Goal: Task Accomplishment & Management: Use online tool/utility

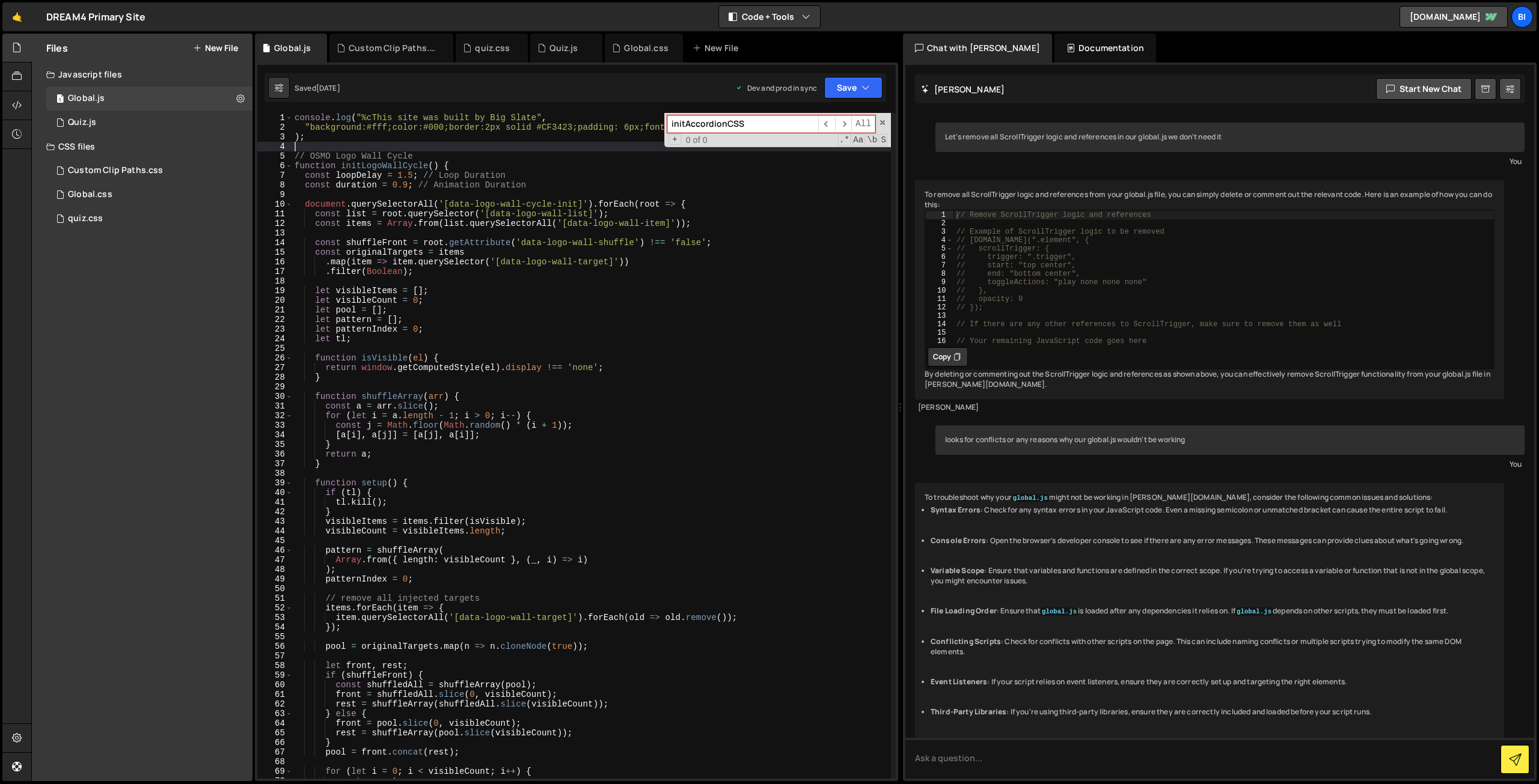
scroll to position [184, 0]
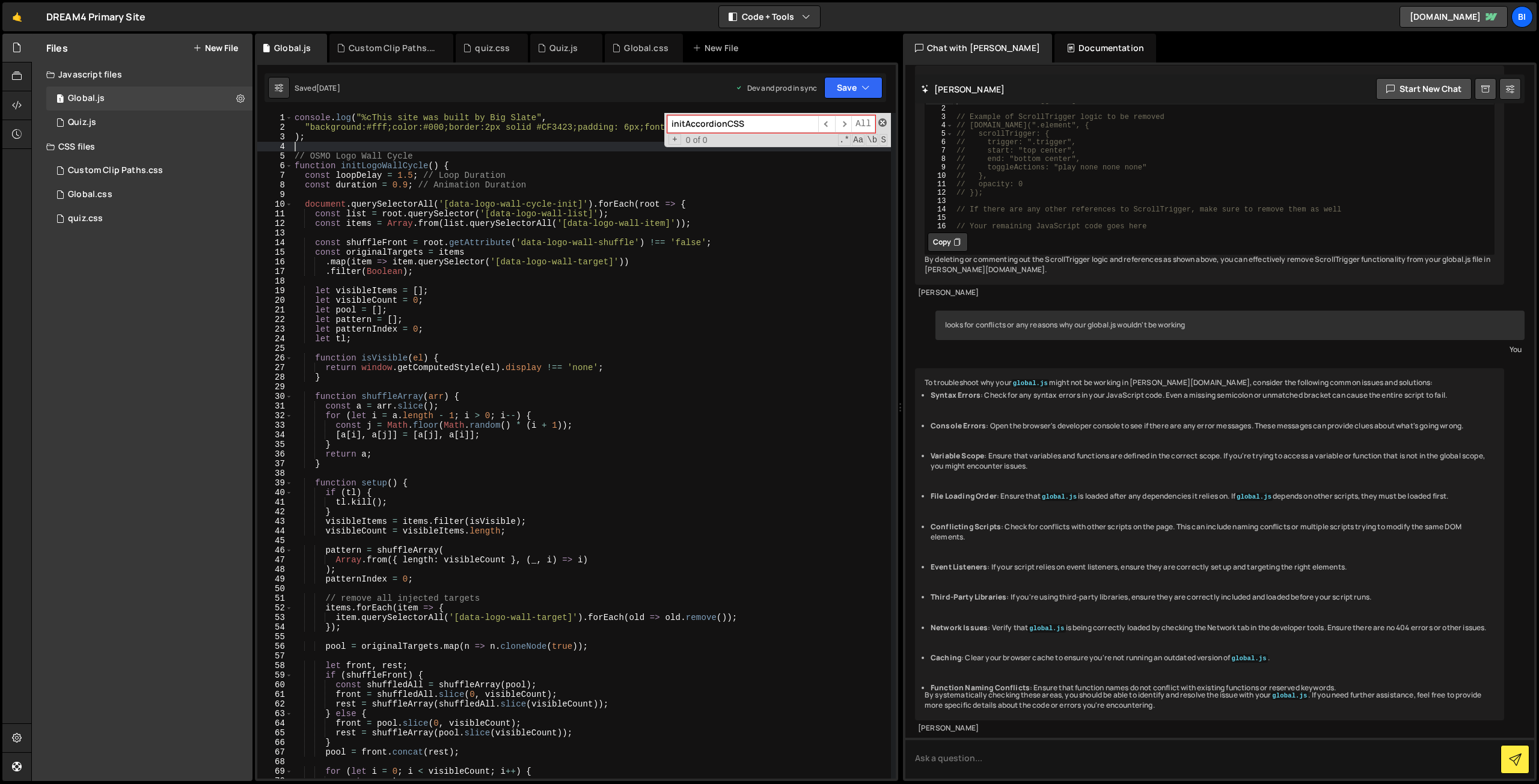
click at [886, 123] on span at bounding box center [883, 122] width 8 height 8
click at [548, 325] on div "console . log ( "%cThis site was built by Big Slate" , "background:#fff;color:#…" at bounding box center [592, 456] width 599 height 685
type textarea "let patternIndex = 0;"
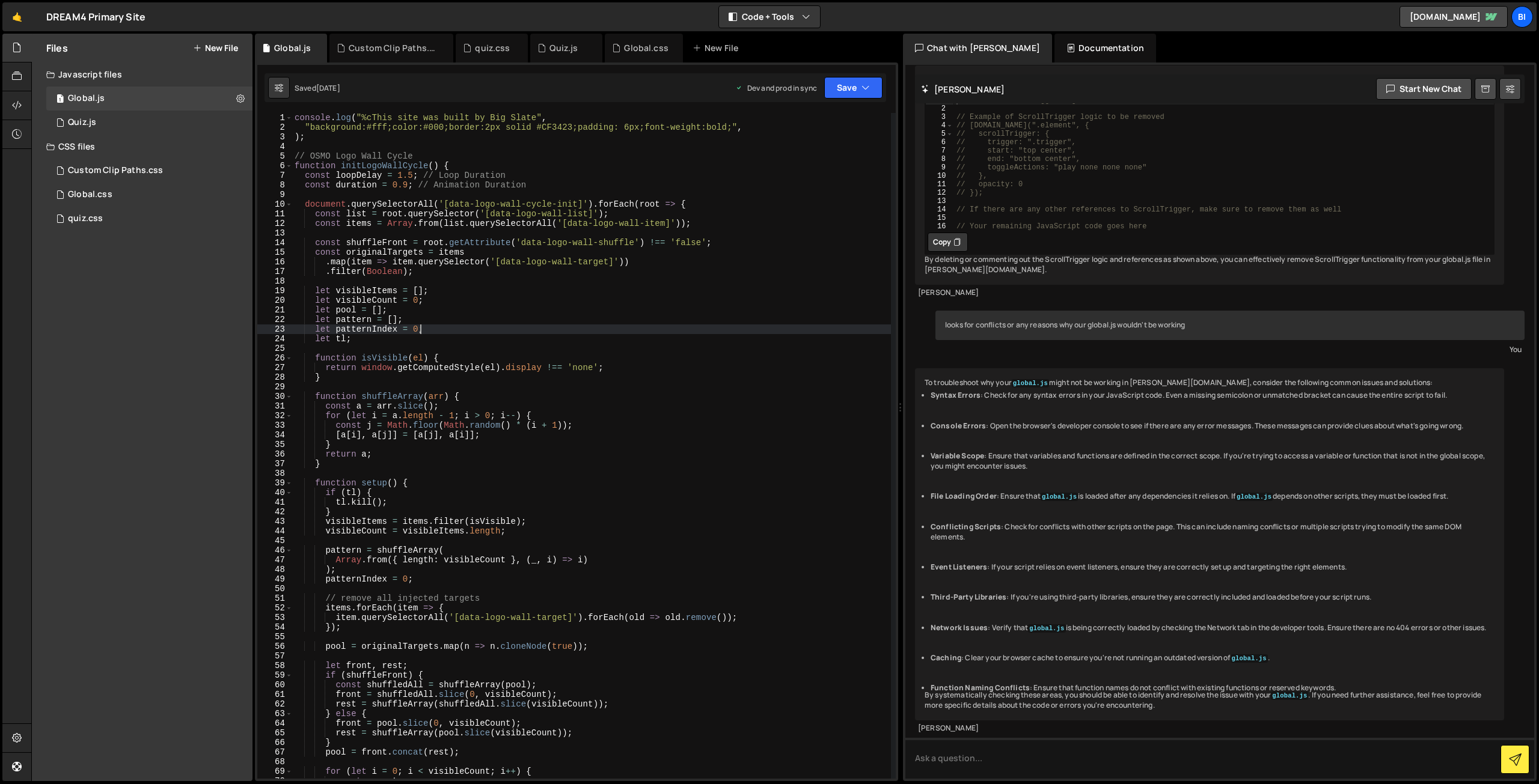
click at [137, 302] on div "Files New File Javascript files 1 Global.js 0 1 Quiz.js 0 CSS files Custom Clip…" at bounding box center [142, 407] width 221 height 748
click at [23, 12] on link "🤙" at bounding box center [17, 17] width 29 height 29
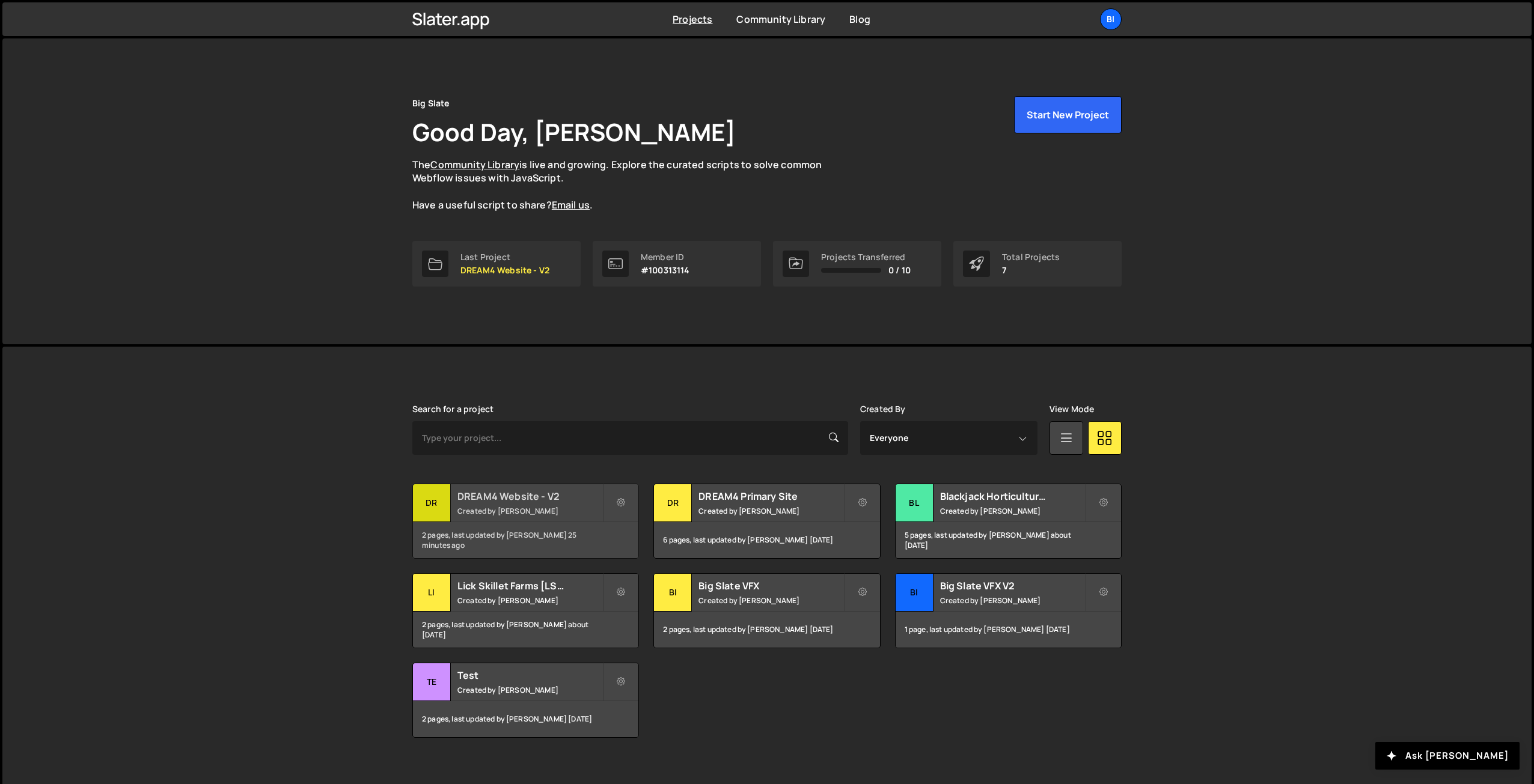
click at [501, 490] on h2 "DREAM4 Website - V2" at bounding box center [530, 496] width 145 height 14
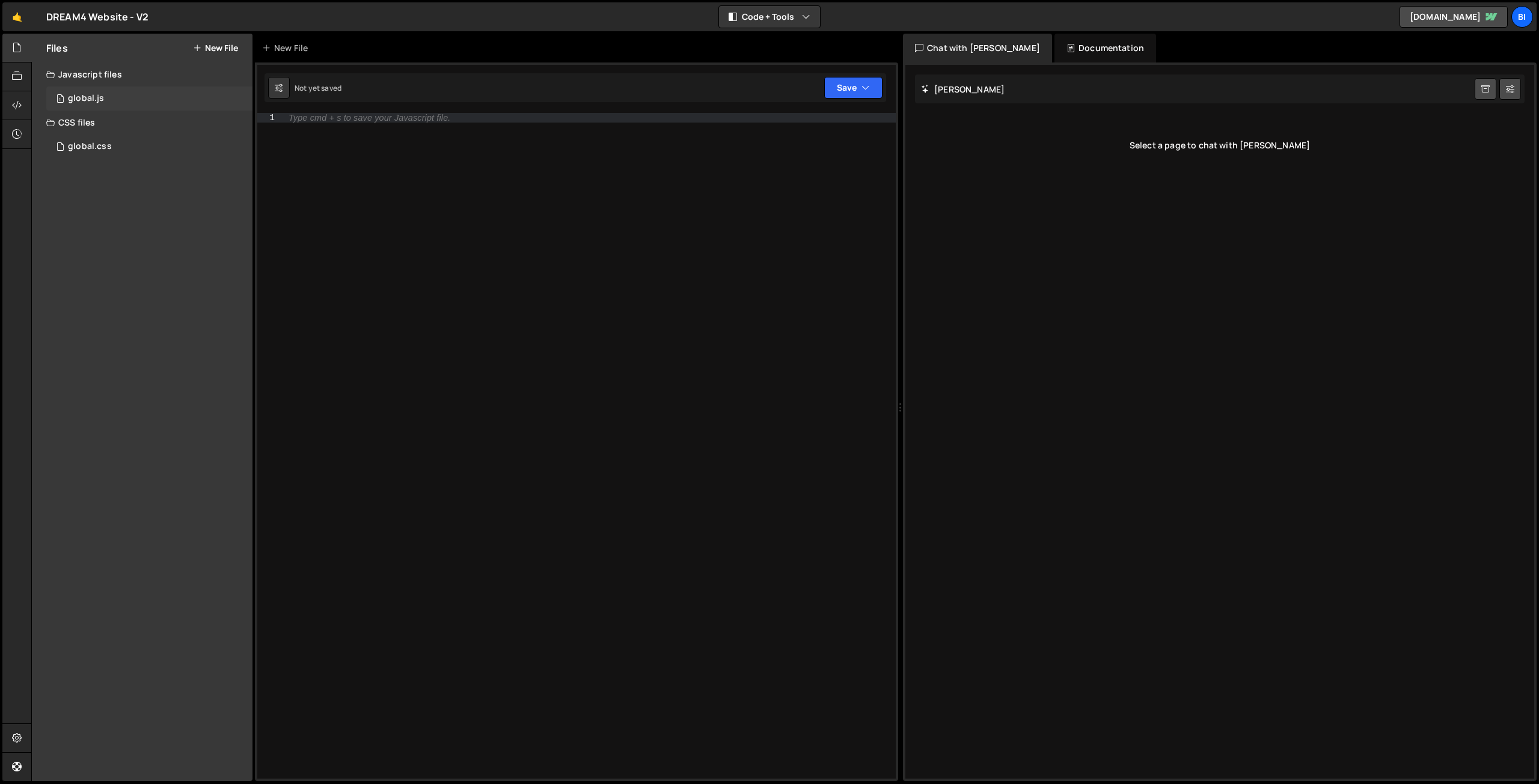
click at [153, 108] on div "1 global.js 0" at bounding box center [149, 98] width 206 height 24
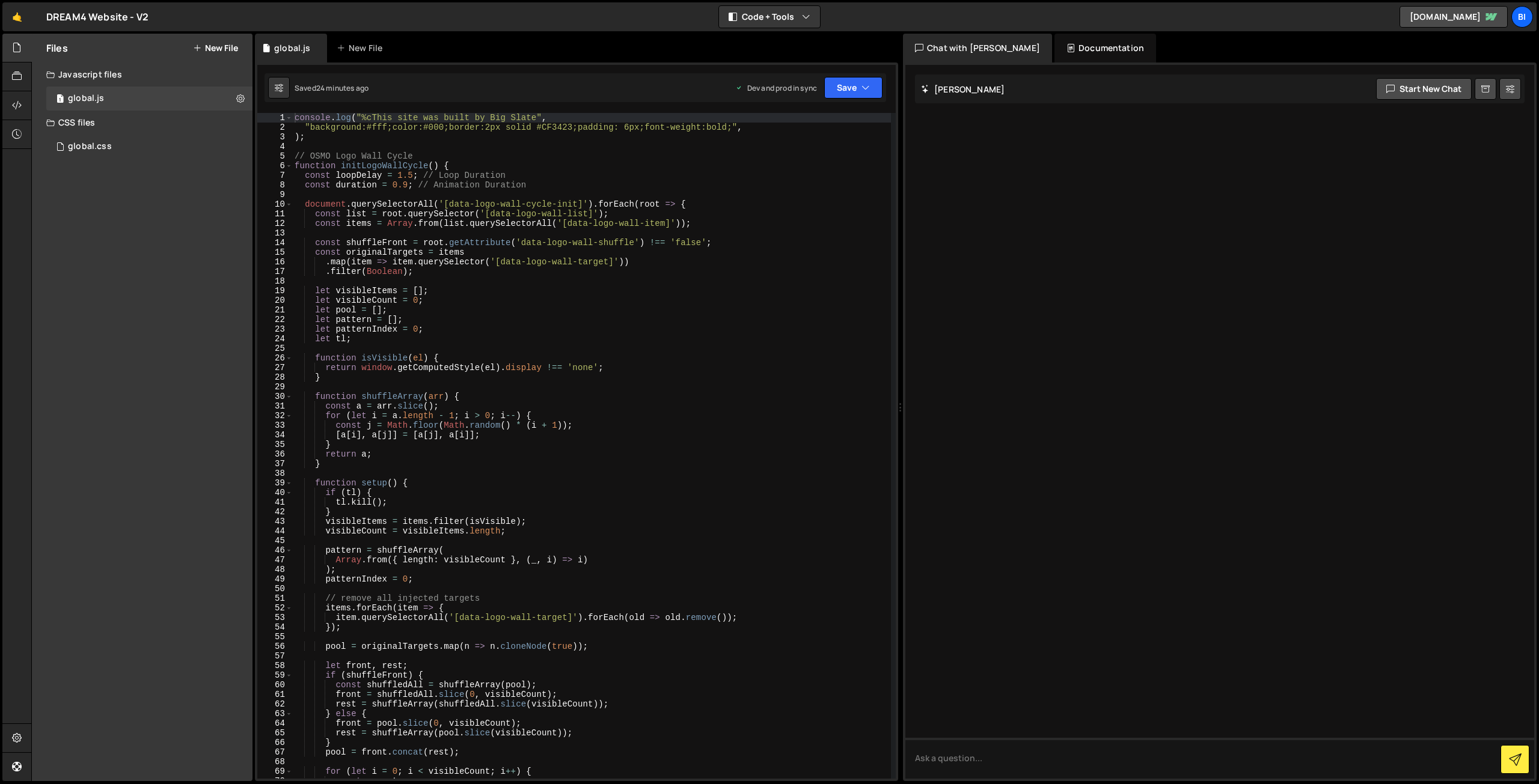
click at [493, 289] on div "console . log ( "%cThis site was built by Big Slate" , "background:#fff;color:#…" at bounding box center [592, 456] width 599 height 685
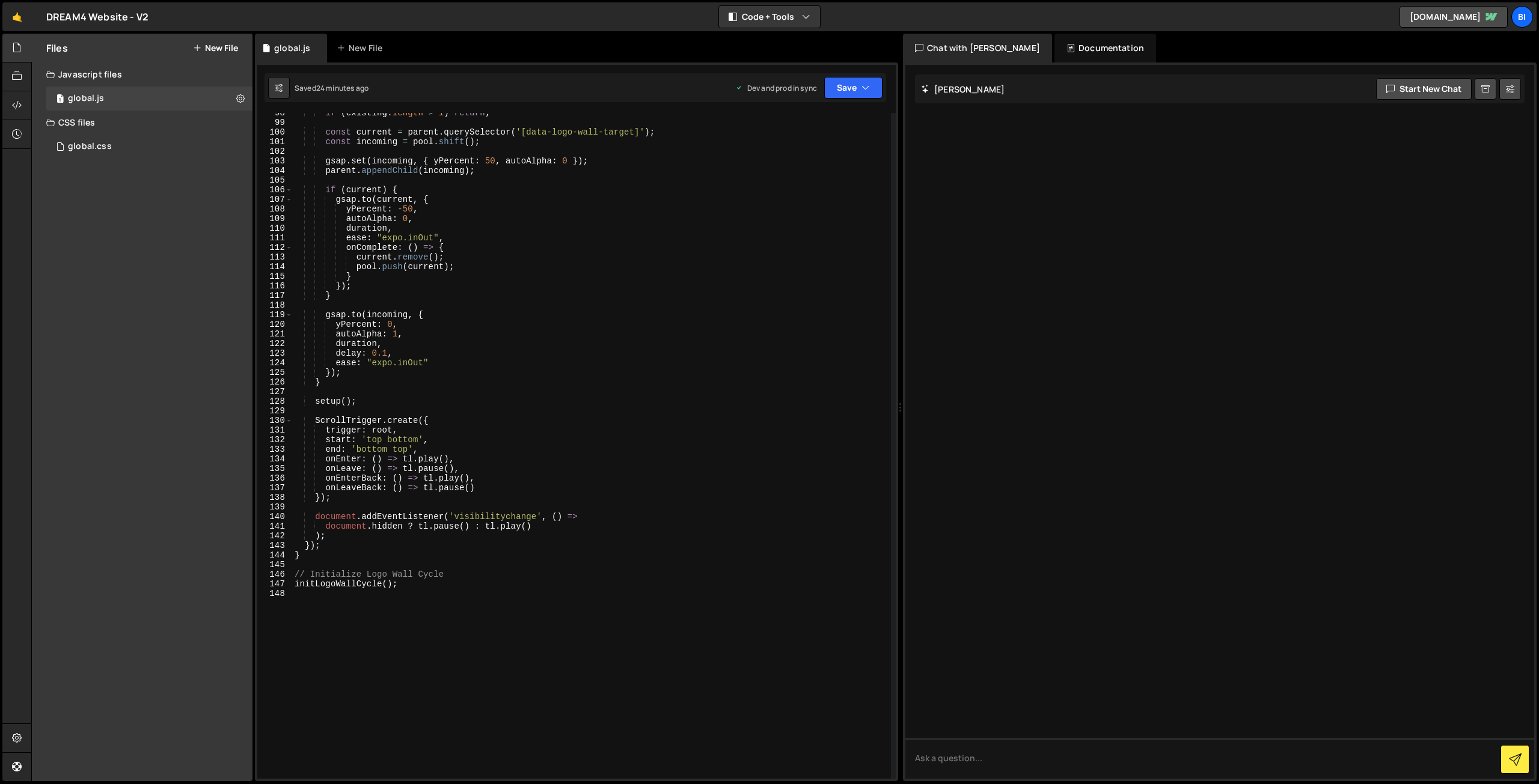
scroll to position [1010, 0]
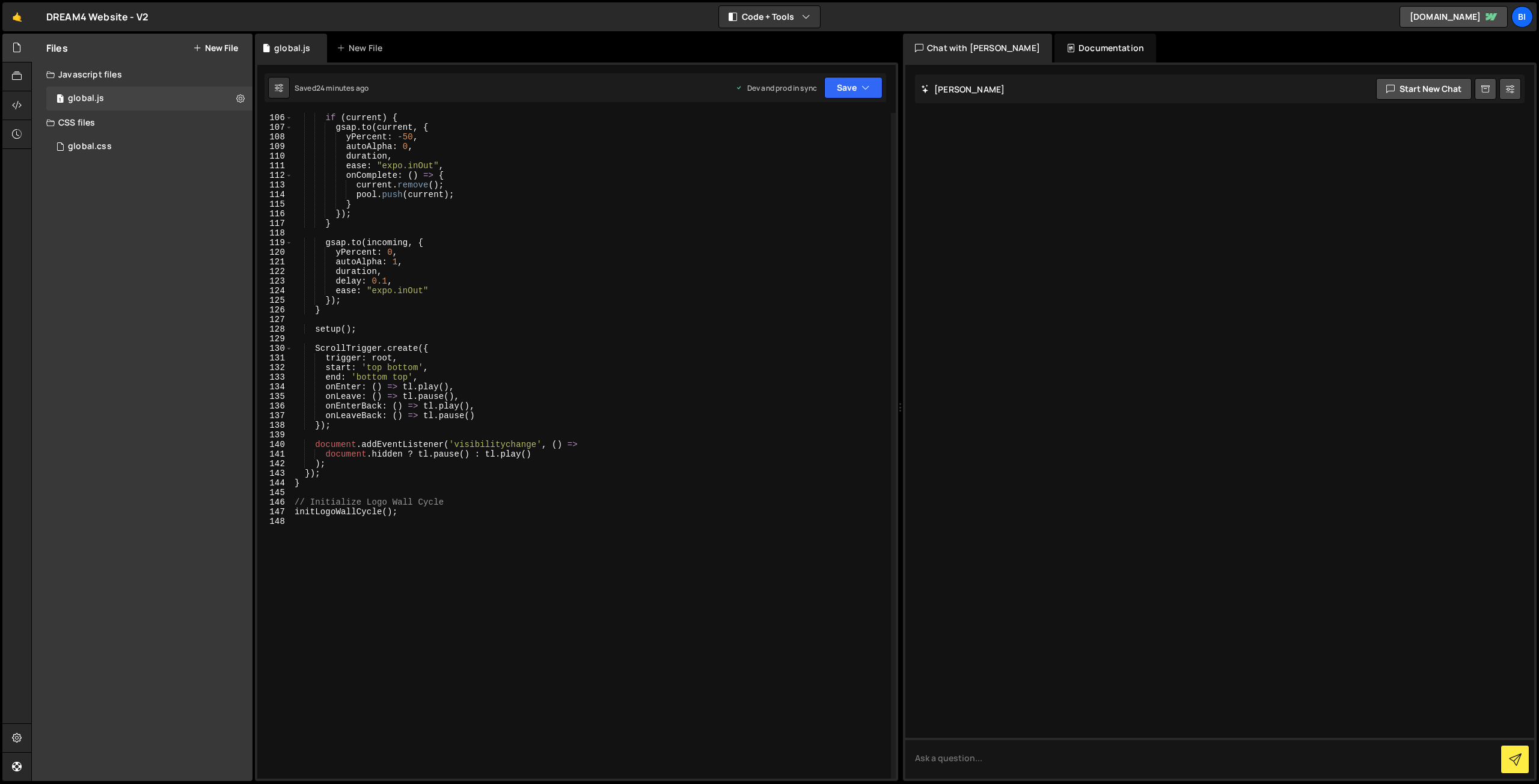
click at [493, 375] on div "if ( current ) { gsap . to ( current , { yPercent : - 50 , autoAlpha : 0 , dura…" at bounding box center [592, 456] width 599 height 685
type textarea "end: 'bottom top',"
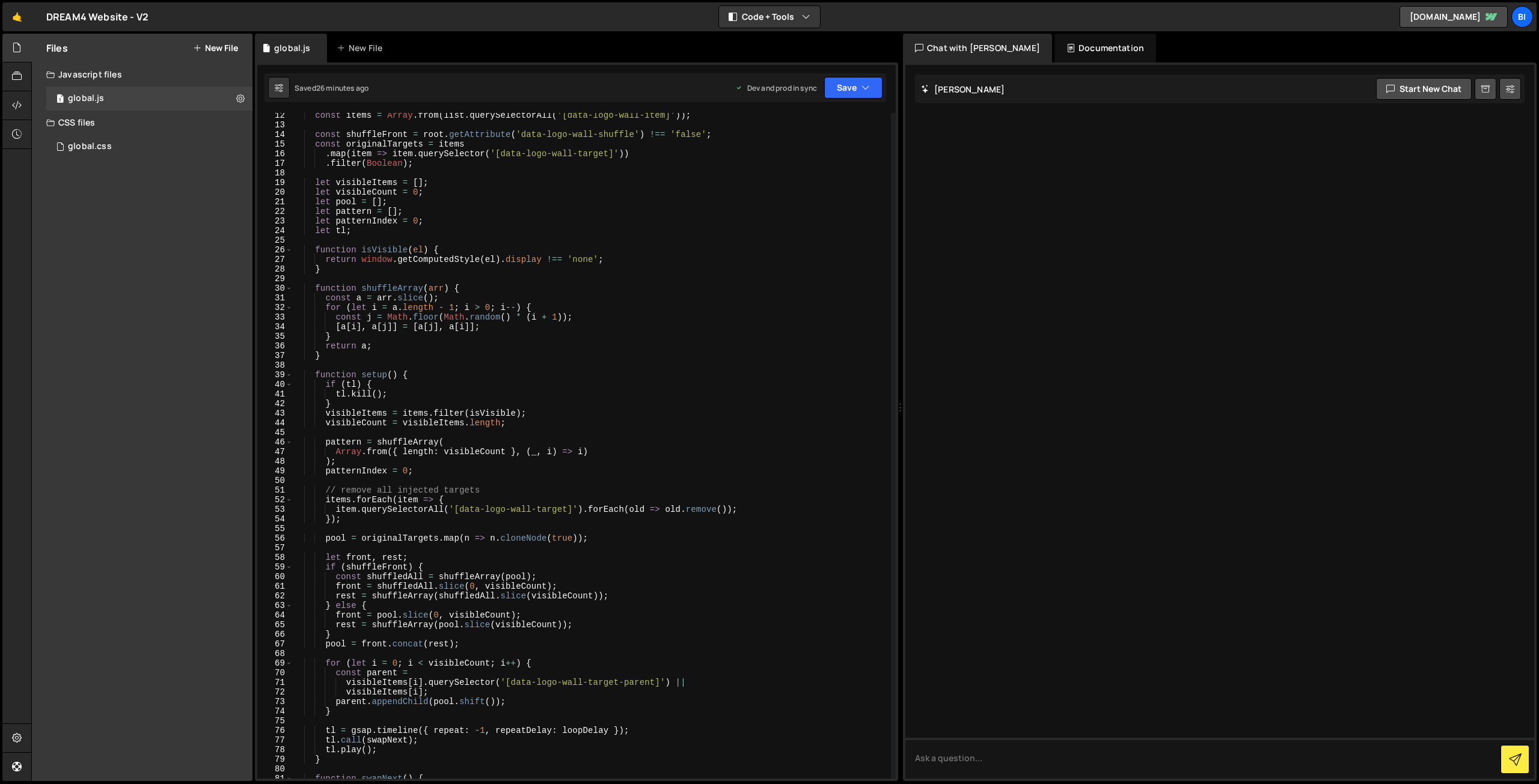
scroll to position [0, 0]
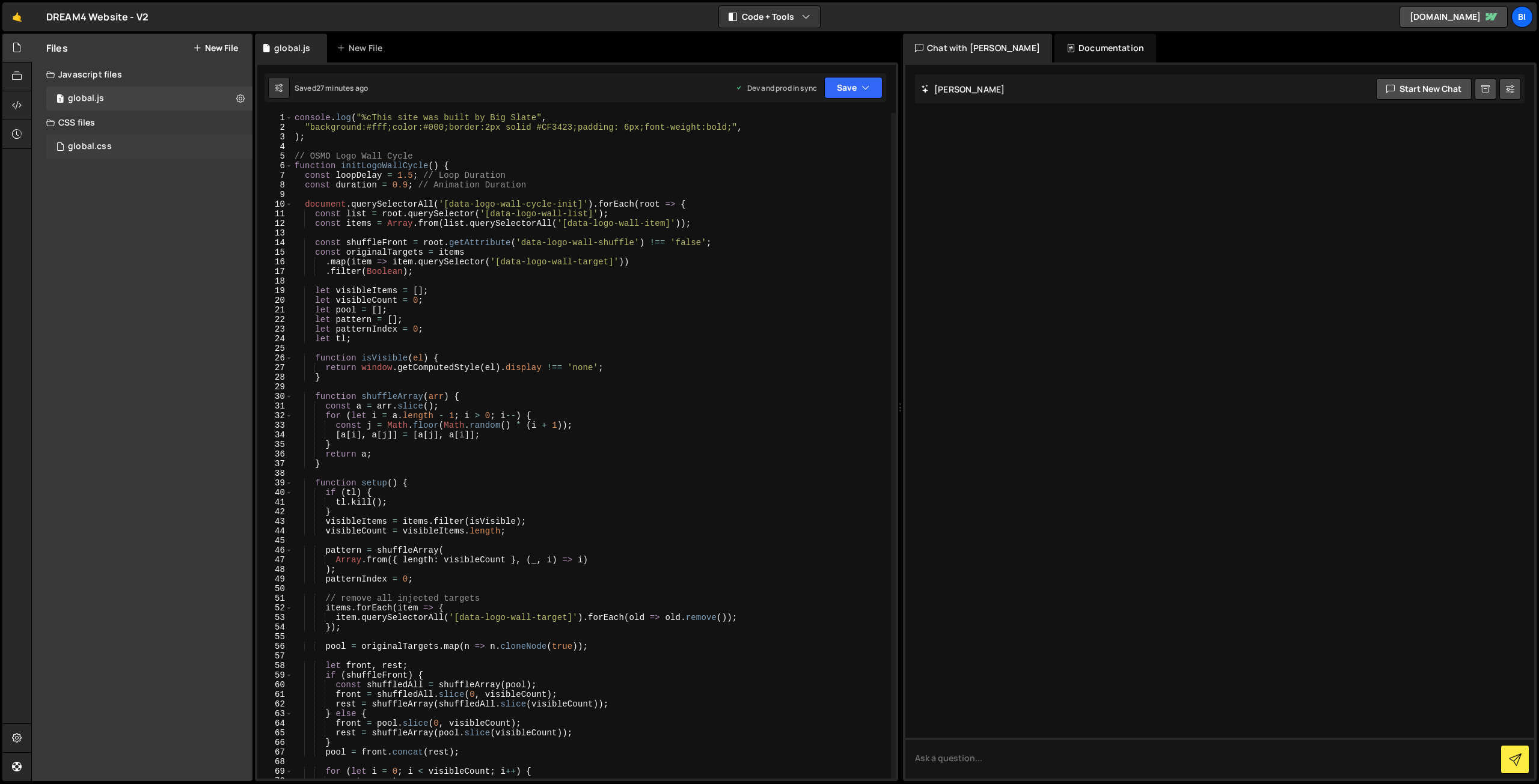
click at [170, 150] on div "global.css 0" at bounding box center [149, 146] width 206 height 24
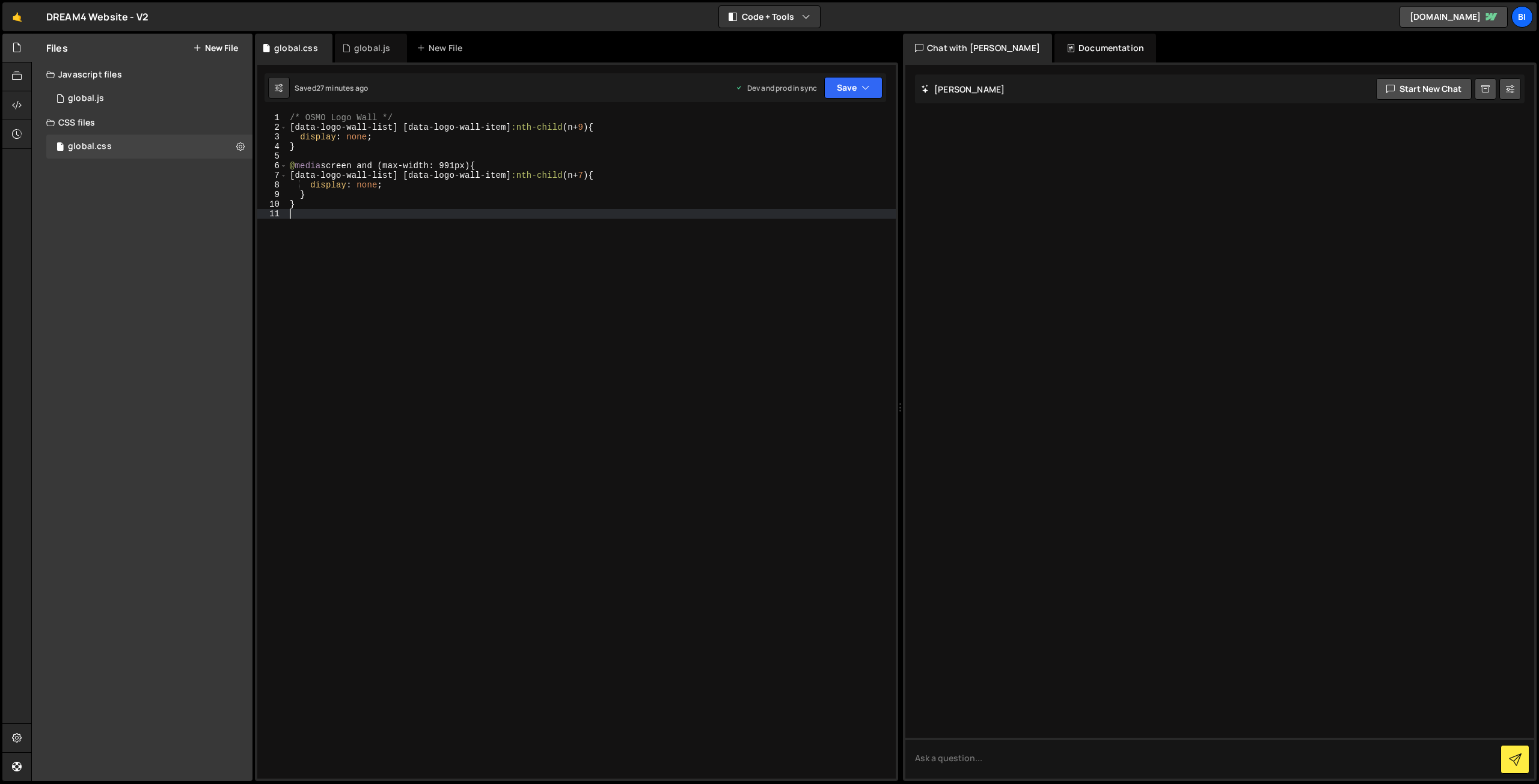
click at [490, 213] on div "/* OSMO Logo Wall */ [ data-logo-wall-list ] [ data-logo-wall-item ] :nth-child…" at bounding box center [592, 456] width 608 height 685
click at [575, 127] on div "/* OSMO Logo Wall */ [ data-logo-wall-list ] [ data-logo-wall-item ] :nth-child…" at bounding box center [592, 456] width 608 height 685
click at [586, 172] on div "/* OSMO Logo Wall */ [ data-logo-wall-list ] [ data-logo-wall-item ] :nth-child…" at bounding box center [592, 456] width 608 height 685
click at [576, 127] on div "/* OSMO Logo Wall */ [ data-logo-wall-list ] [ data-logo-wall-item ] :nth-child…" at bounding box center [592, 456] width 608 height 685
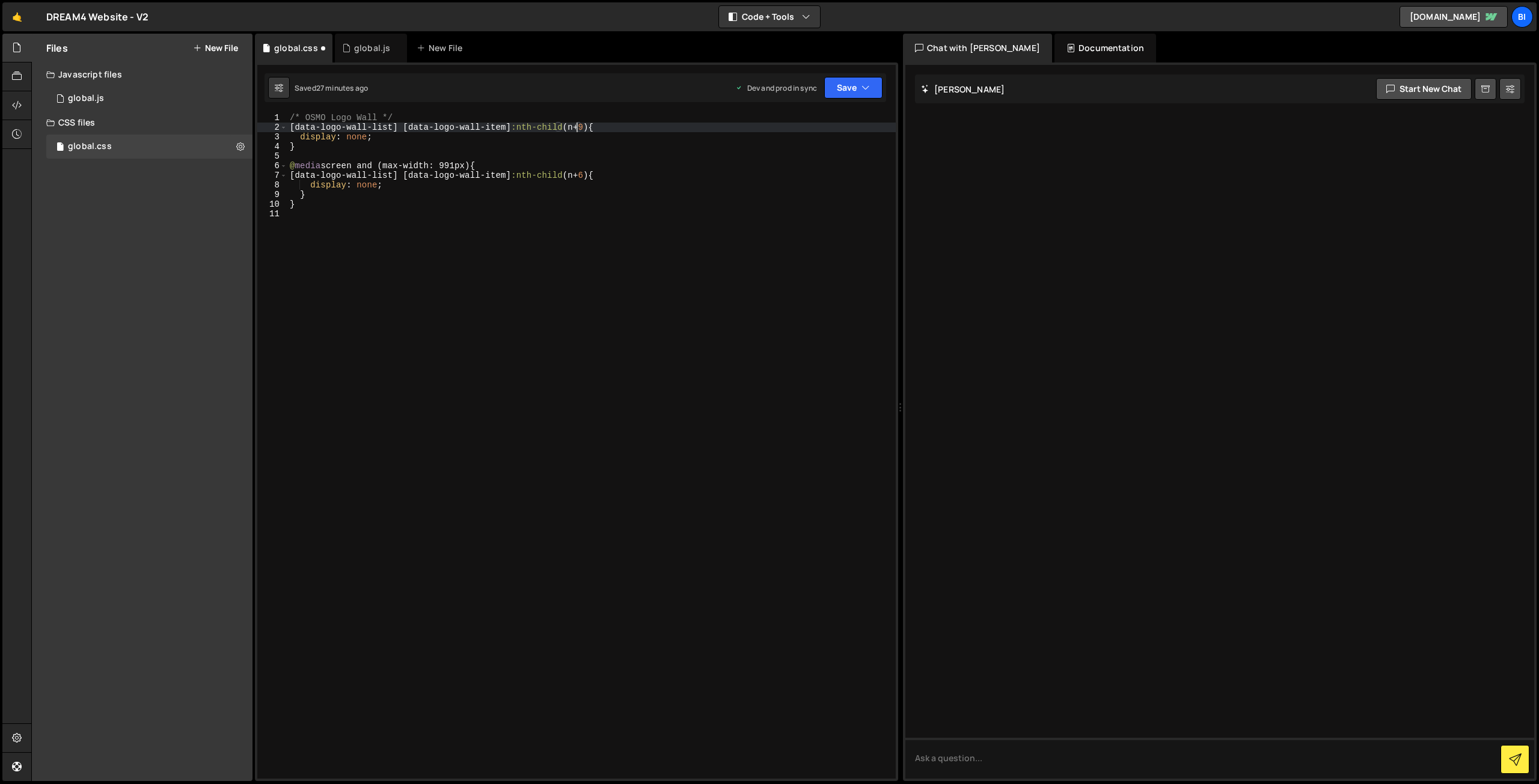
scroll to position [0, 20]
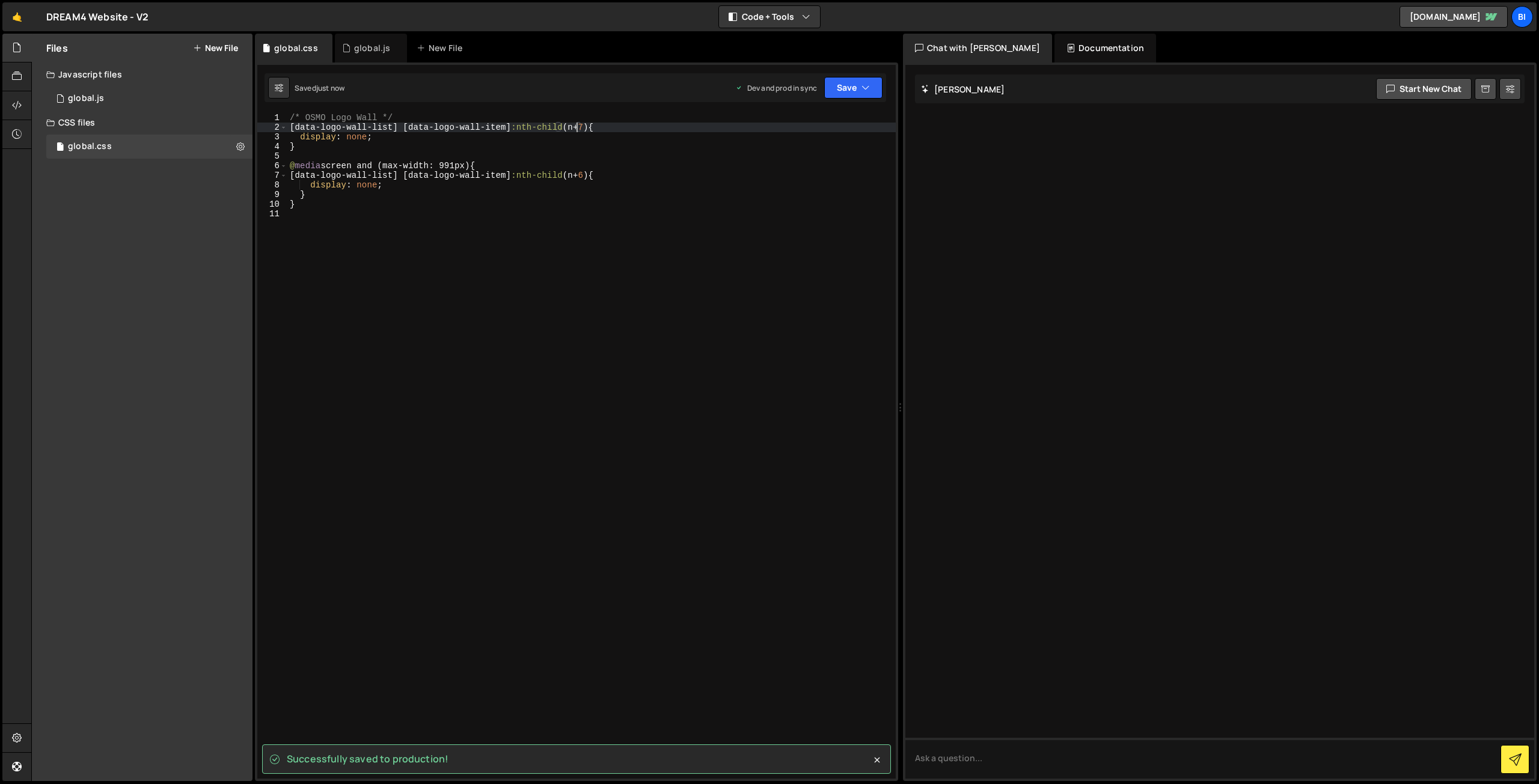
type textarea "[data-logo-wall-list] [data-logo-wall-item]:nth-child(n+7) {"
